Goal: Information Seeking & Learning: Learn about a topic

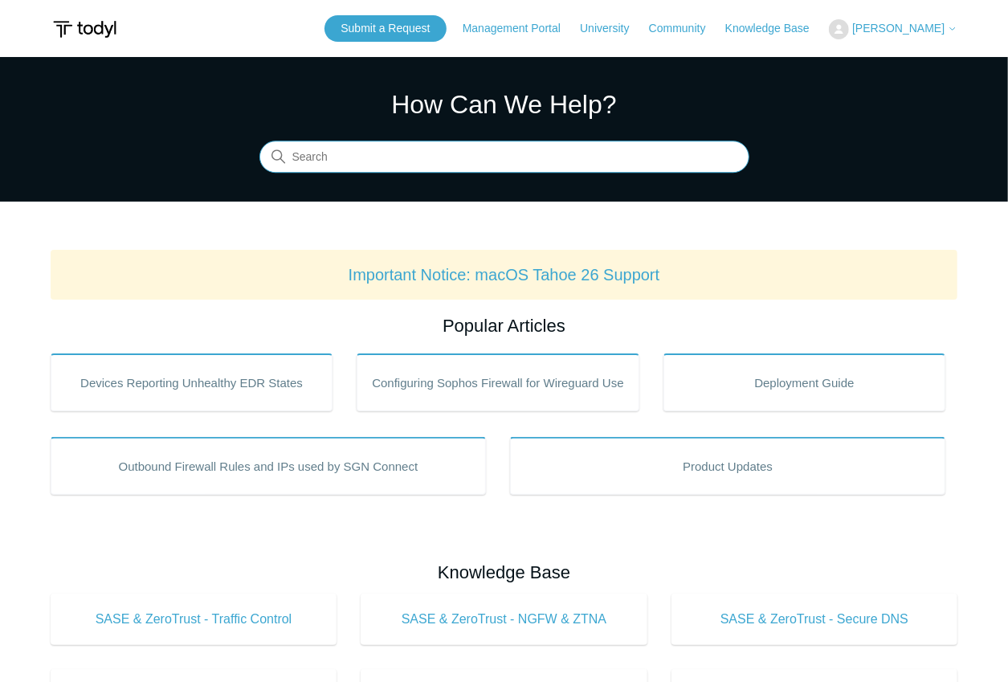
click at [534, 161] on input "Search" at bounding box center [504, 157] width 490 height 32
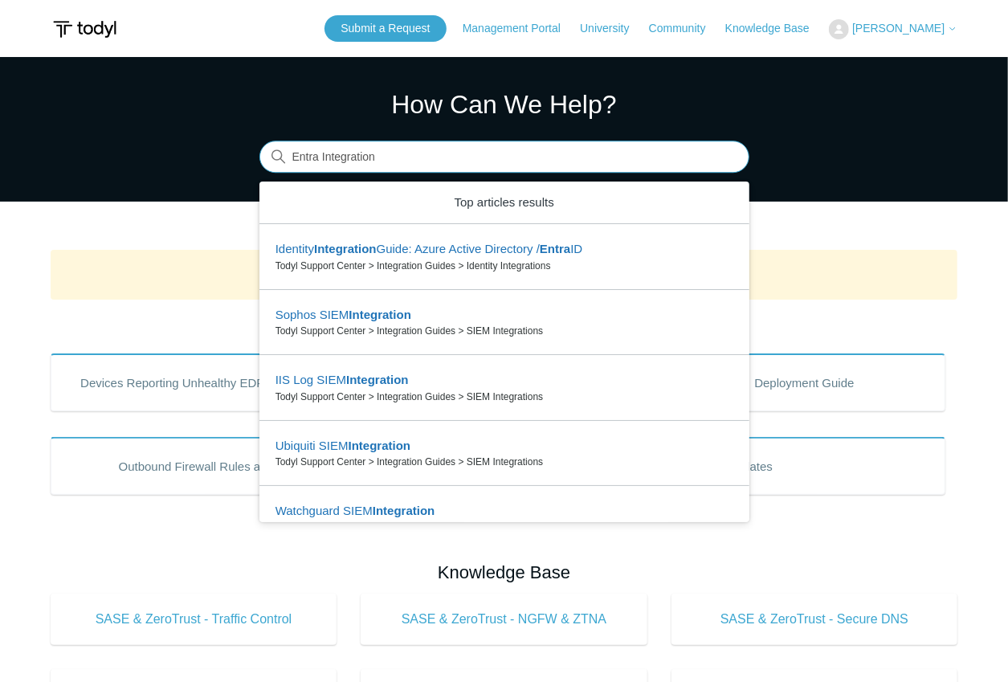
type input "Entra Integration"
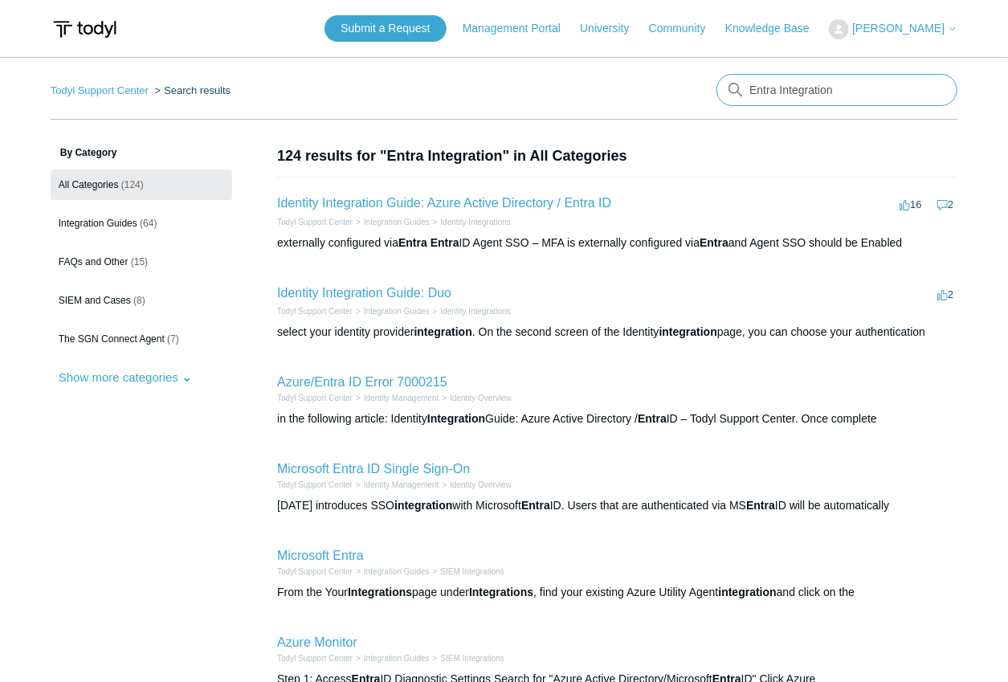
drag, startPoint x: 843, startPoint y: 93, endPoint x: 709, endPoint y: 88, distance: 134.3
click at [709, 88] on nav "Todyl Support Center Search results There are no matching results in this help …" at bounding box center [505, 97] width 908 height 46
type input "Entra"
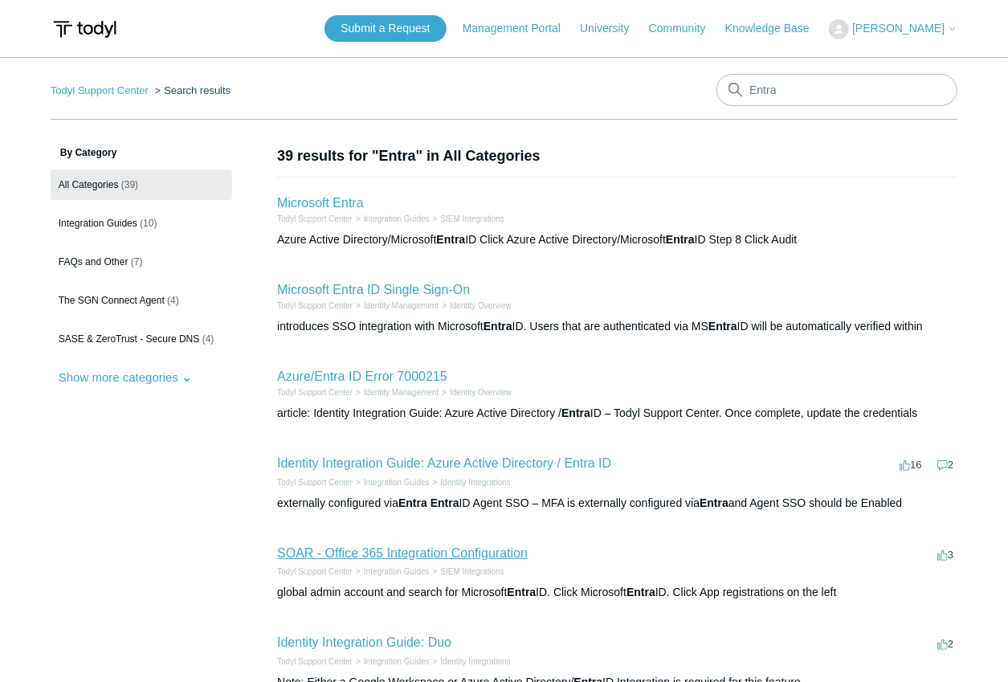
click at [408, 556] on link "SOAR - Office 365 Integration Configuration" at bounding box center [402, 553] width 251 height 14
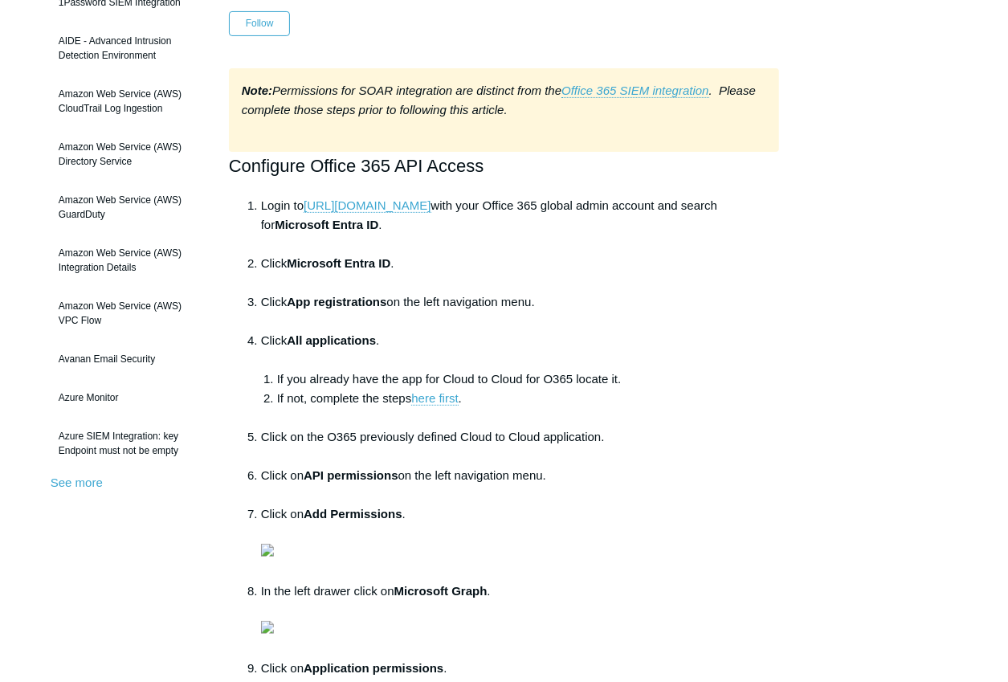
scroll to position [268, 0]
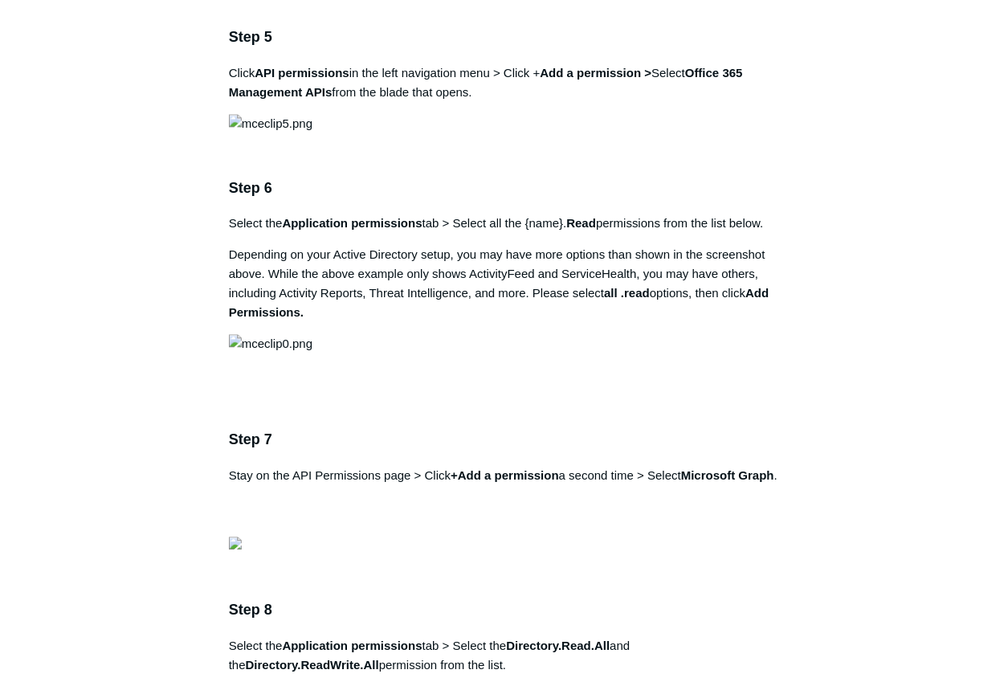
scroll to position [1928, 0]
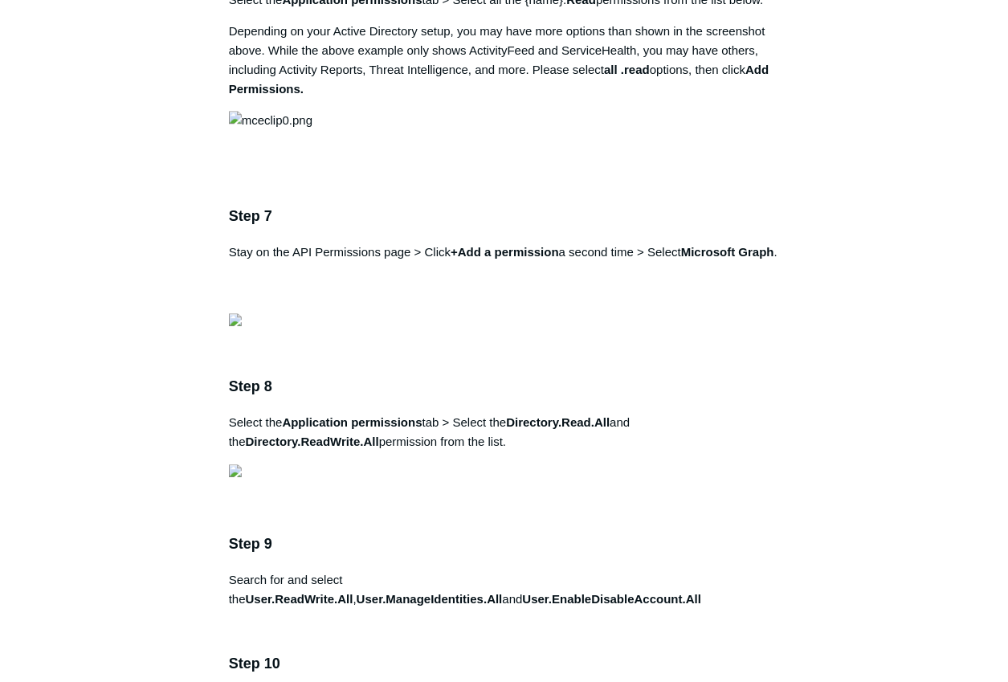
scroll to position [2089, 0]
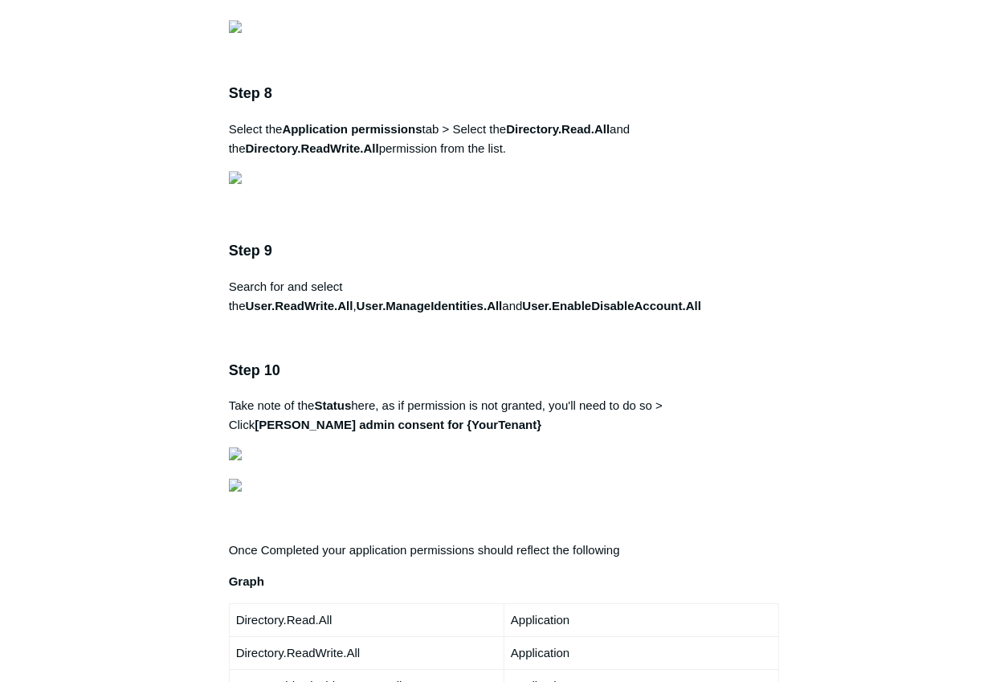
scroll to position [2410, 0]
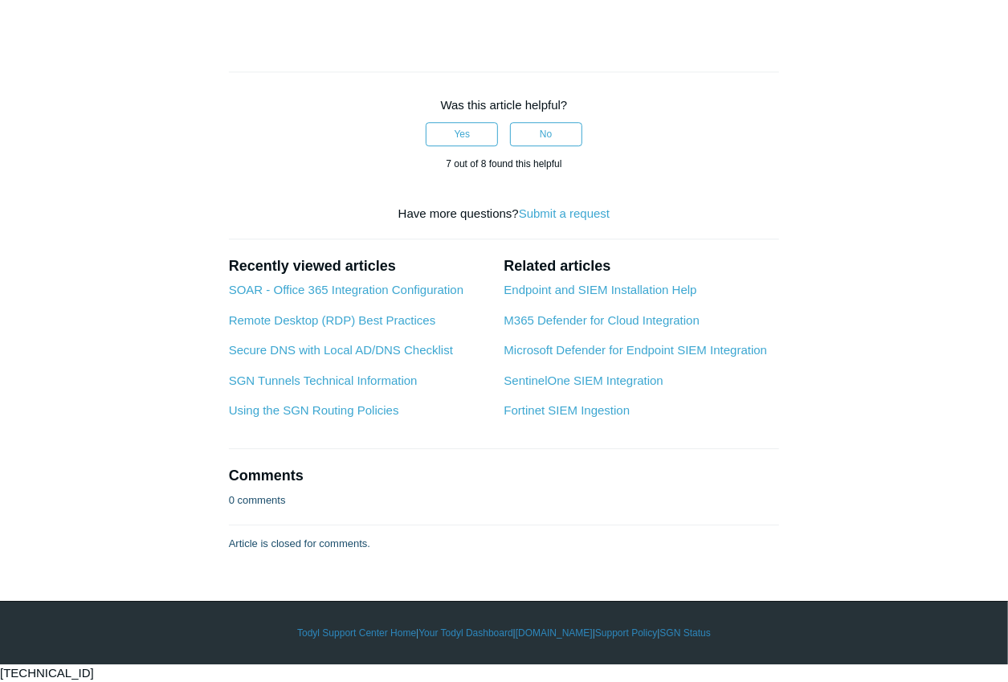
scroll to position [6373, 0]
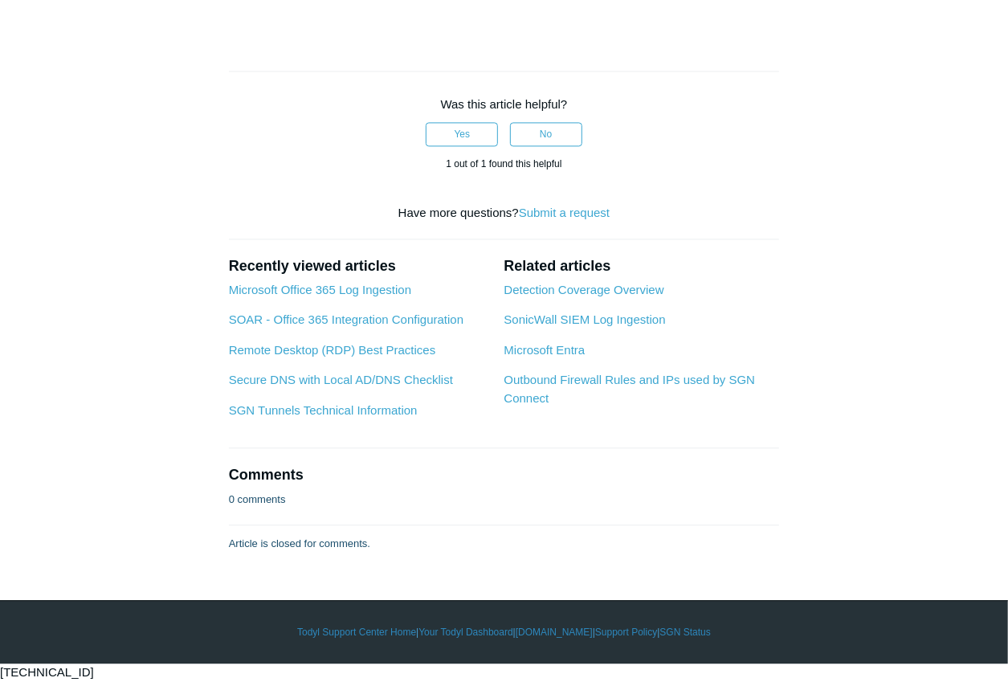
scroll to position [2303, 0]
drag, startPoint x: 591, startPoint y: 284, endPoint x: 477, endPoint y: 281, distance: 114.1
copy link "https://todyl.okta.com"
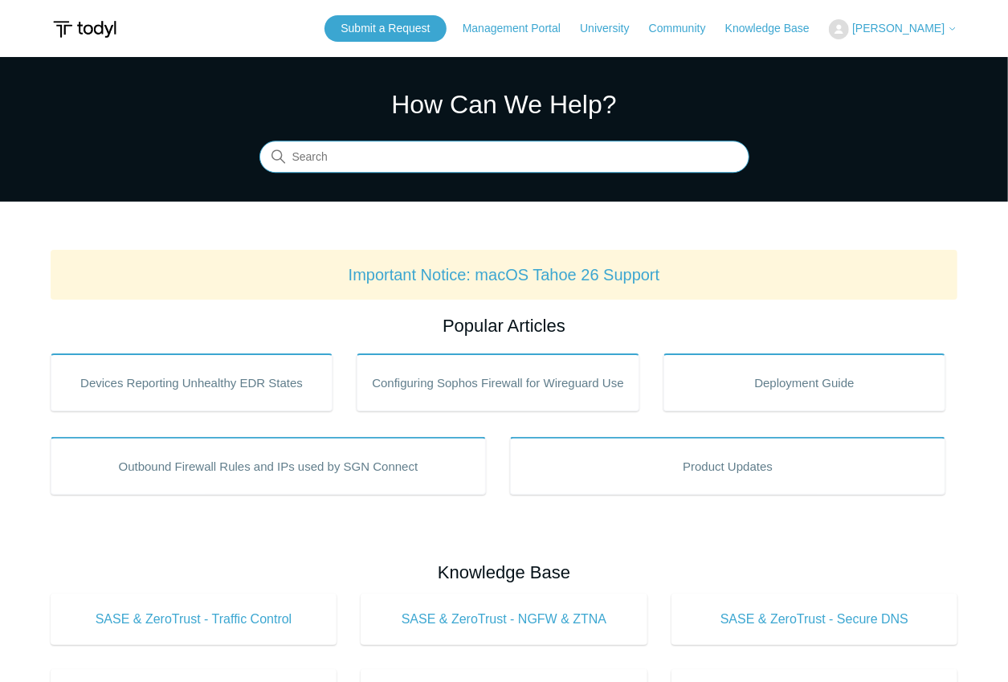
click at [439, 162] on input "Search" at bounding box center [504, 157] width 490 height 32
type input "whitelist"
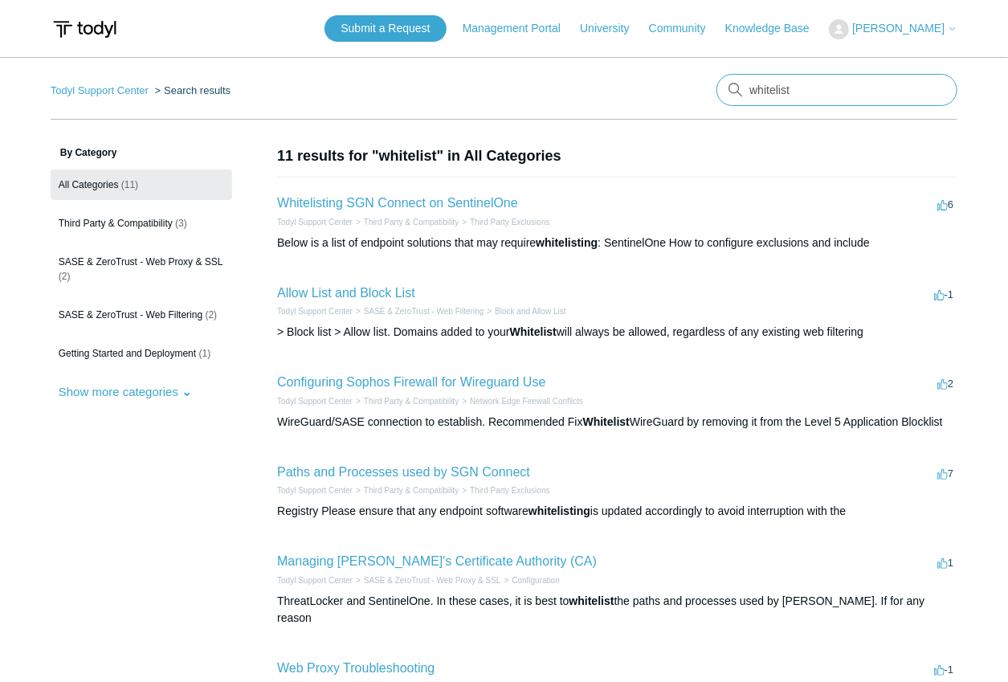
click at [785, 92] on input "whitelist" at bounding box center [837, 90] width 241 height 32
click at [776, 92] on input "whitelist" at bounding box center [837, 90] width 241 height 32
drag, startPoint x: 807, startPoint y: 93, endPoint x: 702, endPoint y: 90, distance: 104.5
click at [702, 90] on nav "Todyl Support Center Search results There are no matching results in this help …" at bounding box center [505, 97] width 908 height 46
type input "Todyl IP"
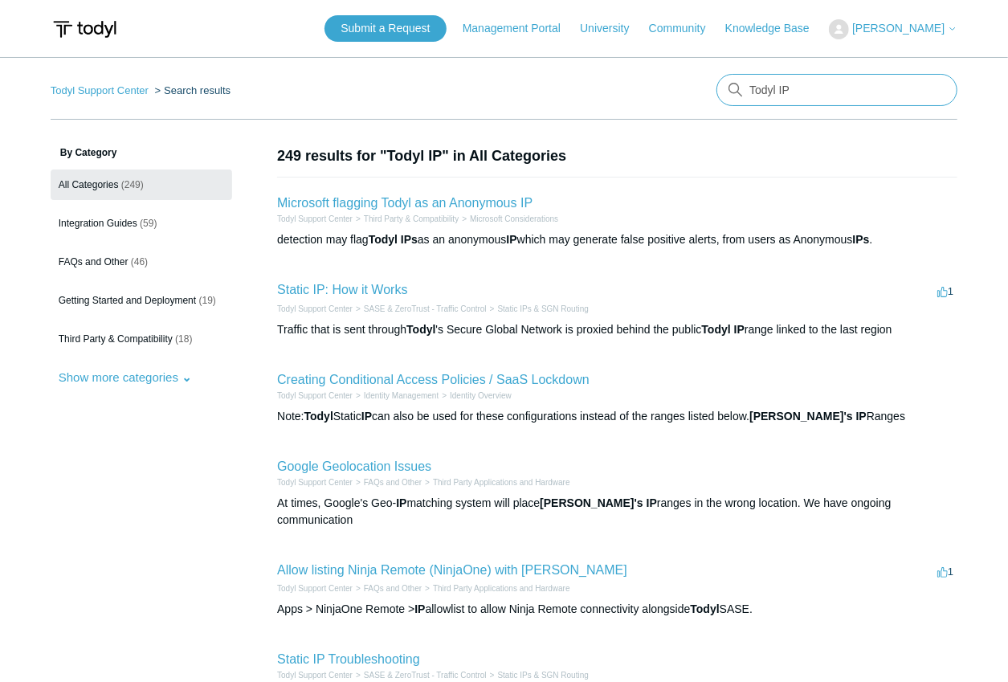
drag, startPoint x: 805, startPoint y: 88, endPoint x: 741, endPoint y: 89, distance: 64.3
click at [741, 89] on div "There are no matching results in this help center. Select Enter to search throu…" at bounding box center [837, 90] width 241 height 32
type input "Whitelist"
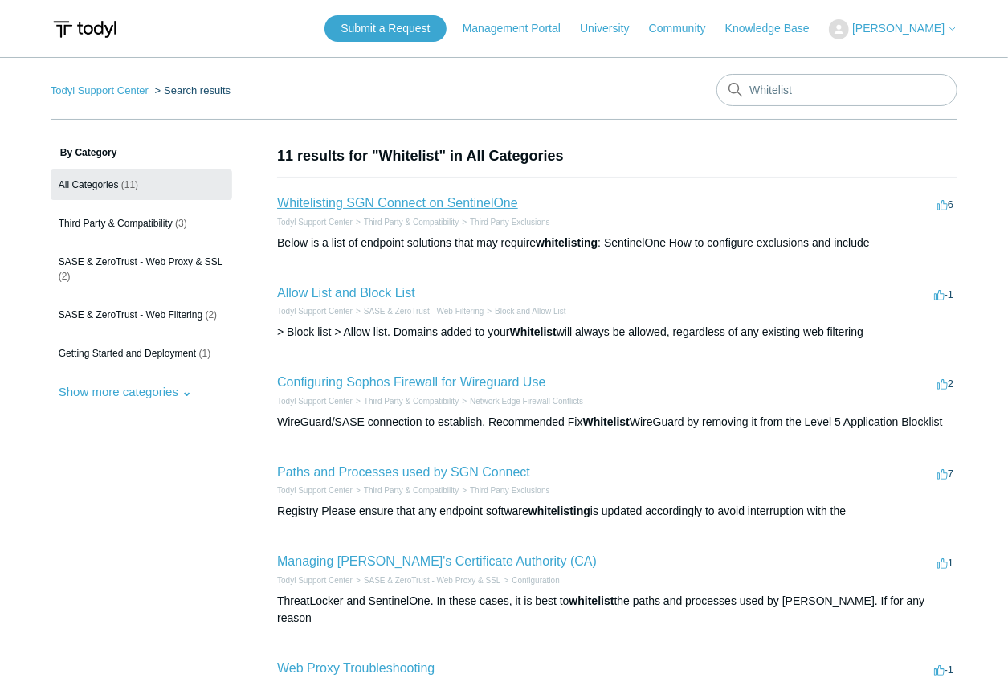
click at [394, 202] on link "Whitelisting SGN Connect on SentinelOne" at bounding box center [397, 203] width 241 height 14
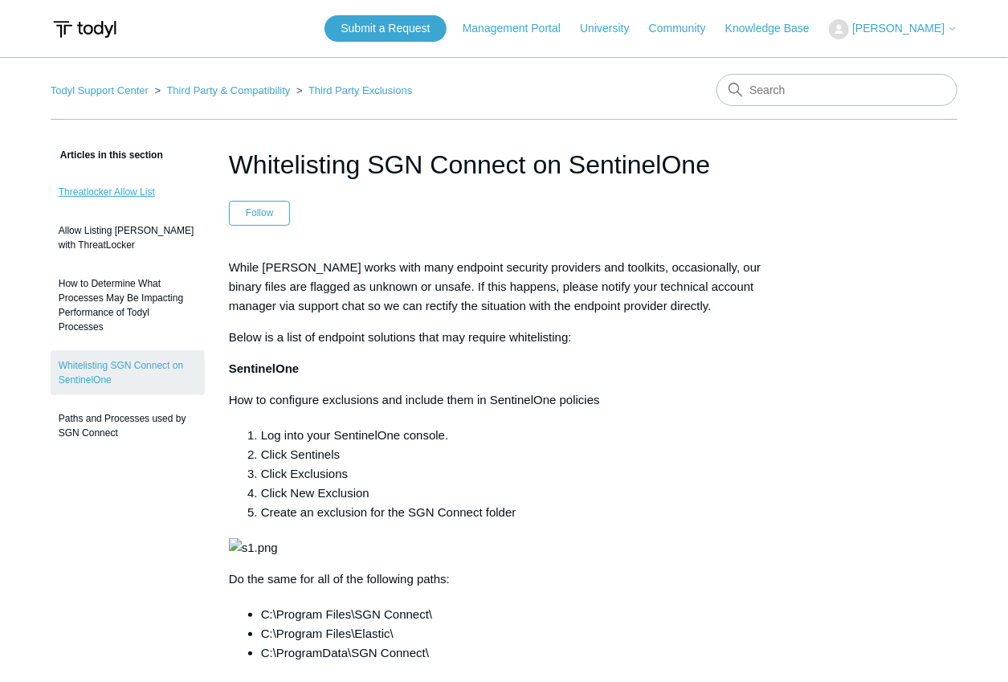
click at [108, 194] on link "Threatlocker Allow List" at bounding box center [128, 192] width 154 height 31
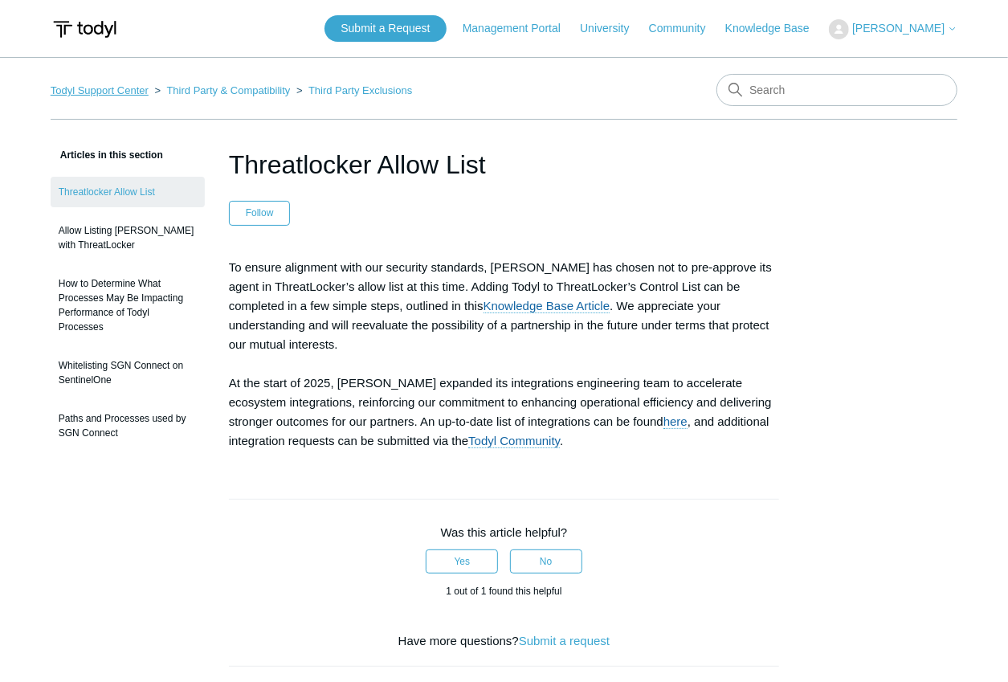
click at [117, 87] on link "Todyl Support Center" at bounding box center [100, 90] width 98 height 12
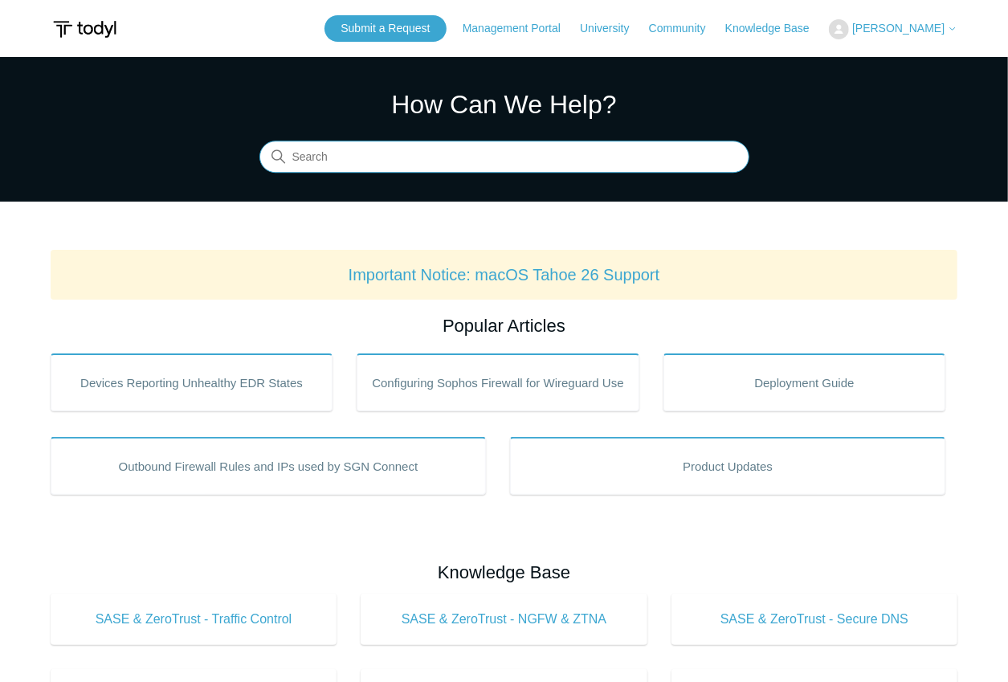
click at [401, 170] on input "Search" at bounding box center [504, 157] width 490 height 32
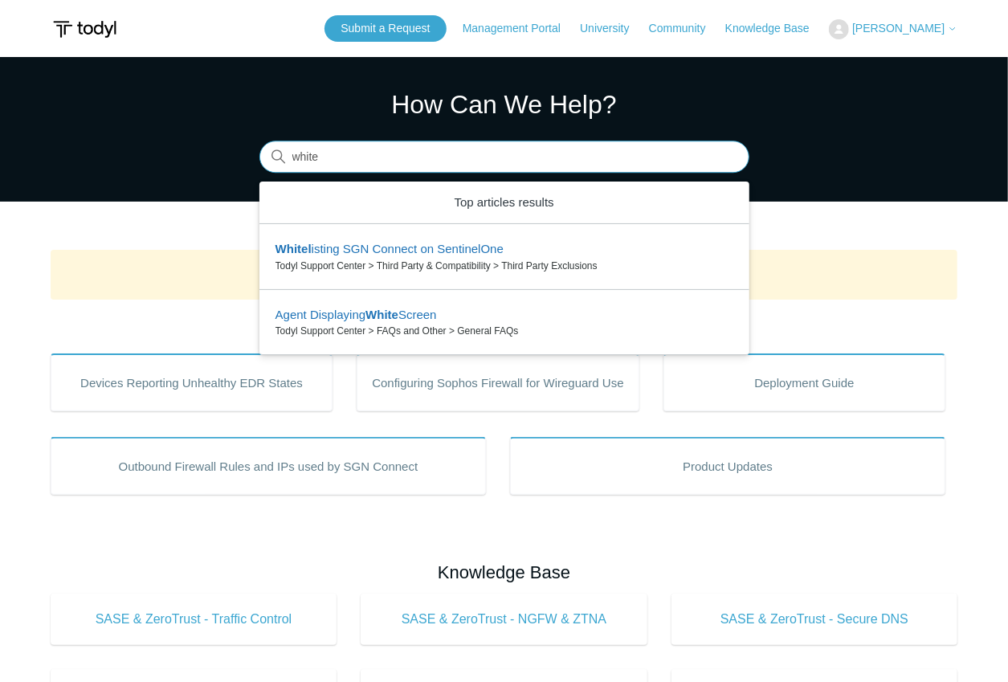
drag, startPoint x: 317, startPoint y: 154, endPoint x: 270, endPoint y: 153, distance: 46.6
click at [270, 153] on input "white" at bounding box center [504, 157] width 490 height 32
type input "white"
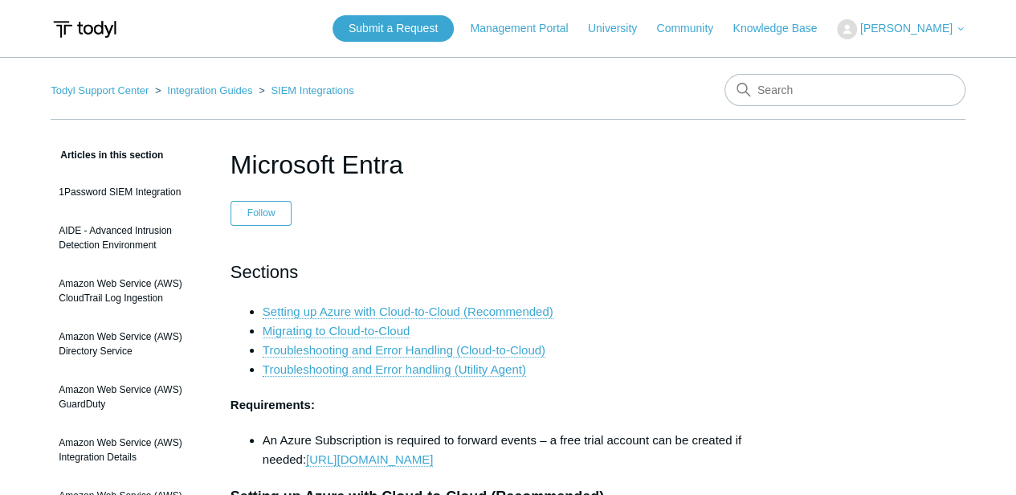
drag, startPoint x: 233, startPoint y: 167, endPoint x: 415, endPoint y: 164, distance: 182.4
click at [415, 164] on h1 "Microsoft Entra" at bounding box center [508, 164] width 555 height 39
drag, startPoint x: 415, startPoint y: 164, endPoint x: 485, endPoint y: 202, distance: 79.8
click at [485, 202] on header "Microsoft Entra Follow Not yet followed by anyone" at bounding box center [508, 185] width 555 height 80
